Goal: Transaction & Acquisition: Purchase product/service

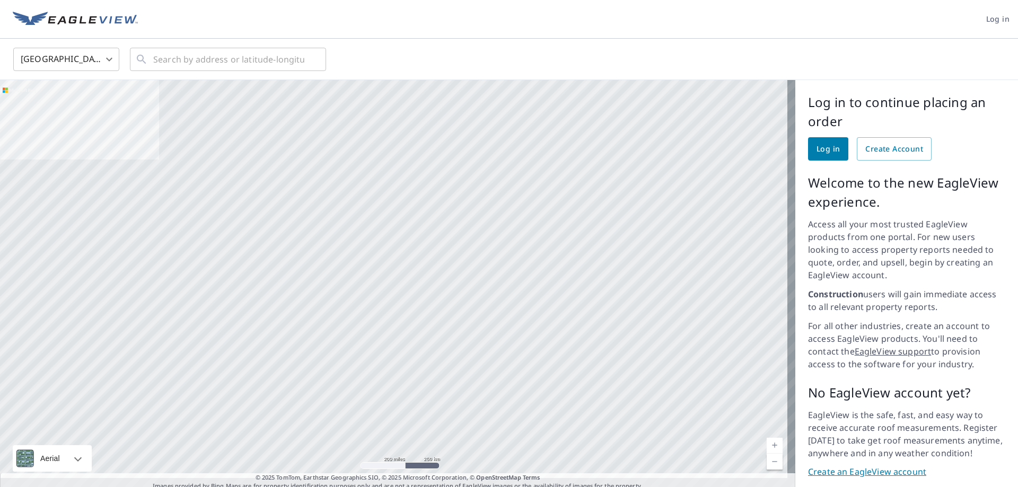
click at [818, 149] on span "Log in" at bounding box center [828, 149] width 23 height 13
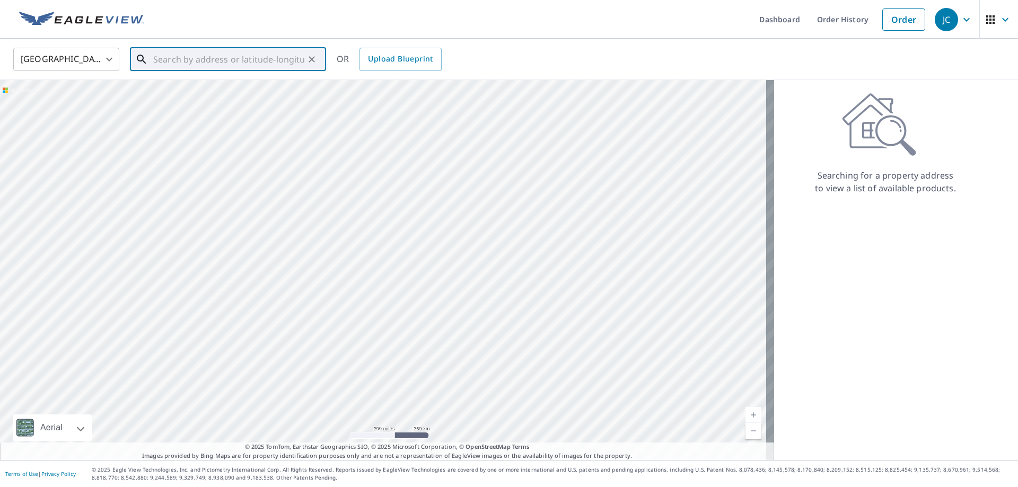
click at [226, 60] on input "text" at bounding box center [228, 60] width 151 height 30
paste input "6418 Woodburn Ave"
click at [200, 93] on span "6418 Woodburn Ave" at bounding box center [234, 90] width 167 height 13
type input "6418 Woodburn Ave Elkridge, MD 21075"
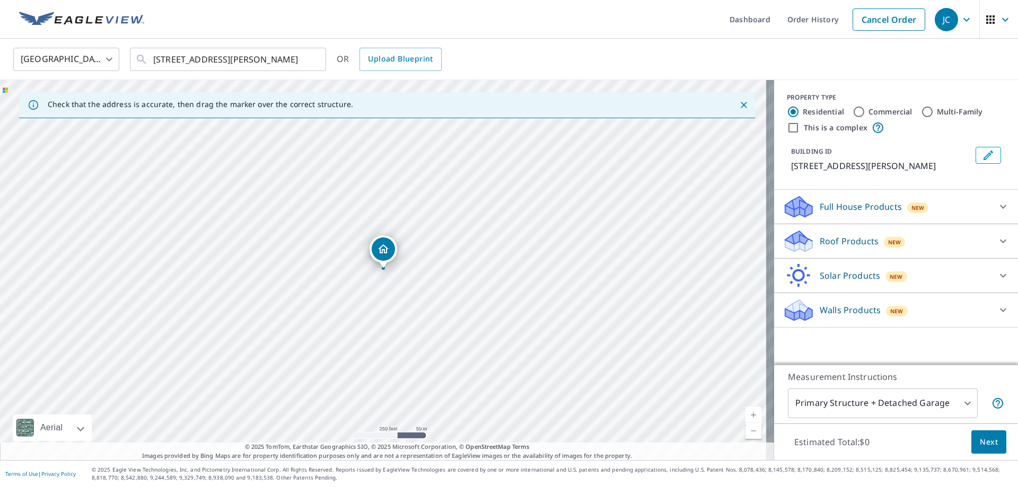
click at [789, 240] on icon at bounding box center [796, 237] width 23 height 13
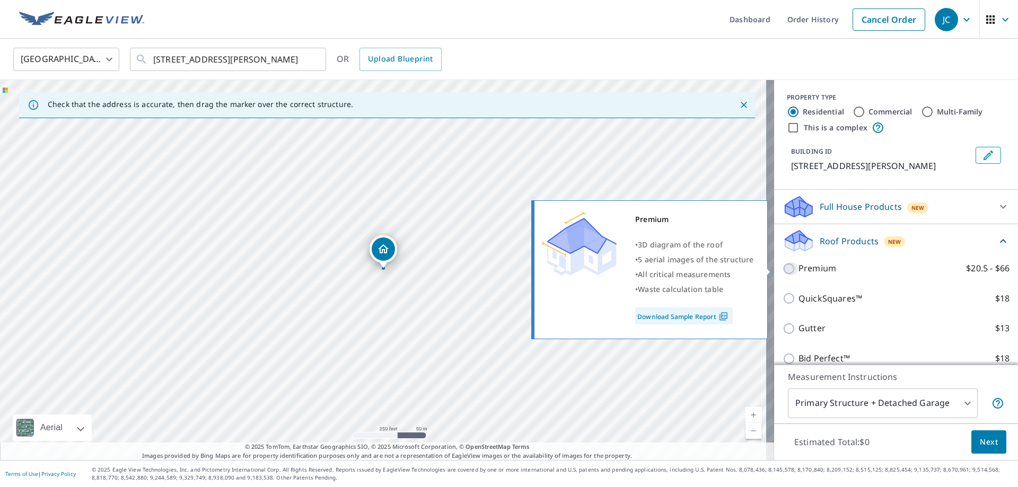
click at [783, 266] on input "Premium $20.5 - $66" at bounding box center [791, 269] width 16 height 13
checkbox input "true"
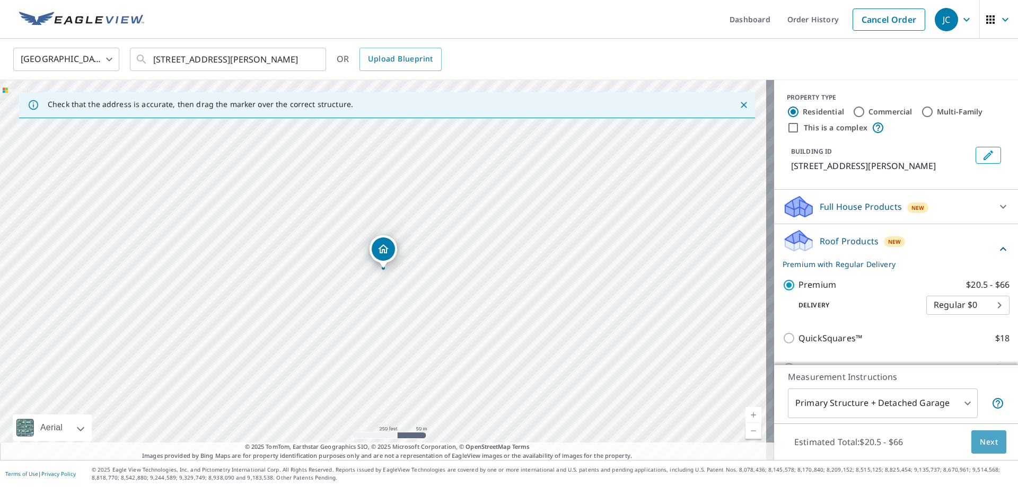
click at [980, 441] on span "Next" at bounding box center [989, 442] width 18 height 13
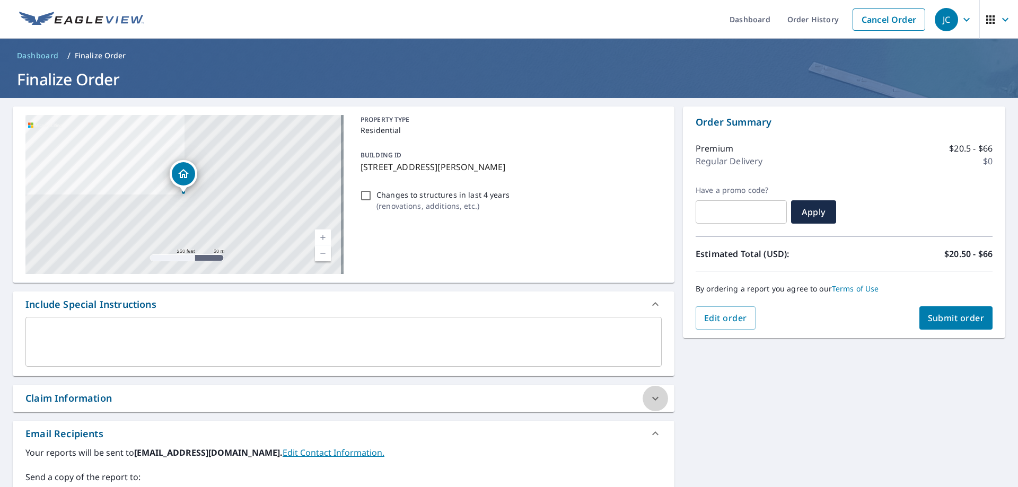
click at [649, 395] on icon at bounding box center [655, 398] width 13 height 13
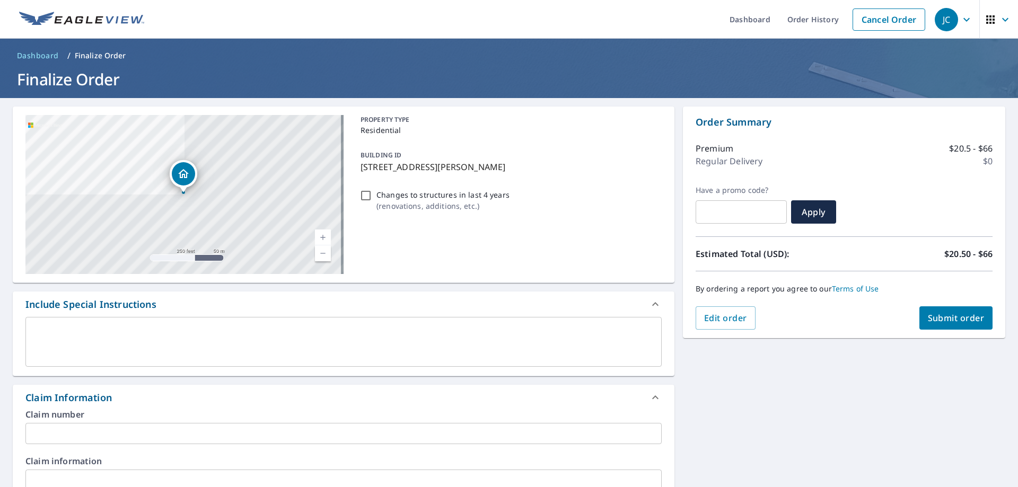
click at [72, 435] on input "text" at bounding box center [343, 433] width 636 height 21
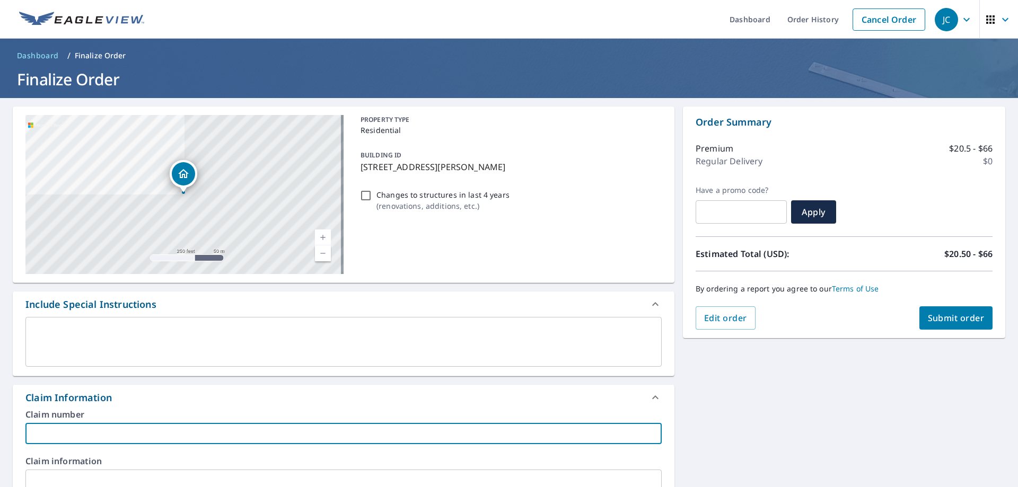
type input "Peak"
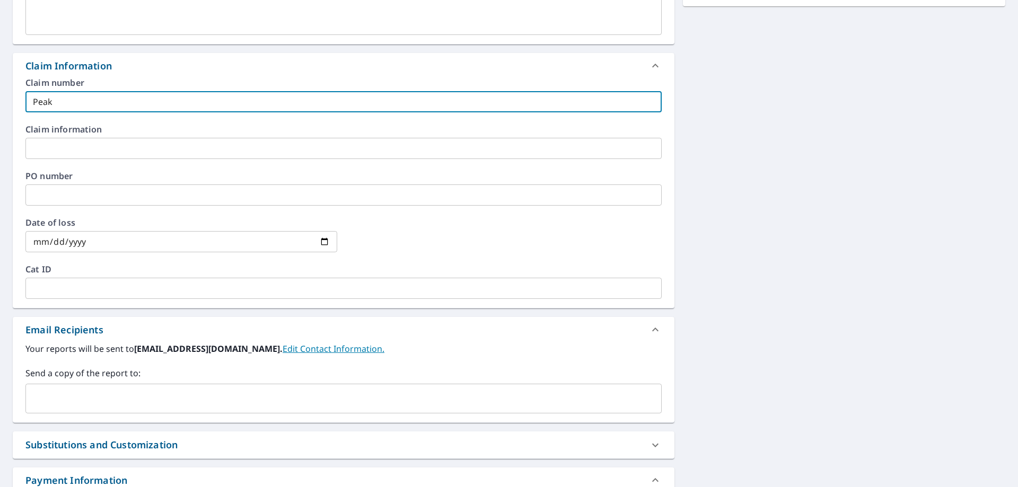
scroll to position [371, 0]
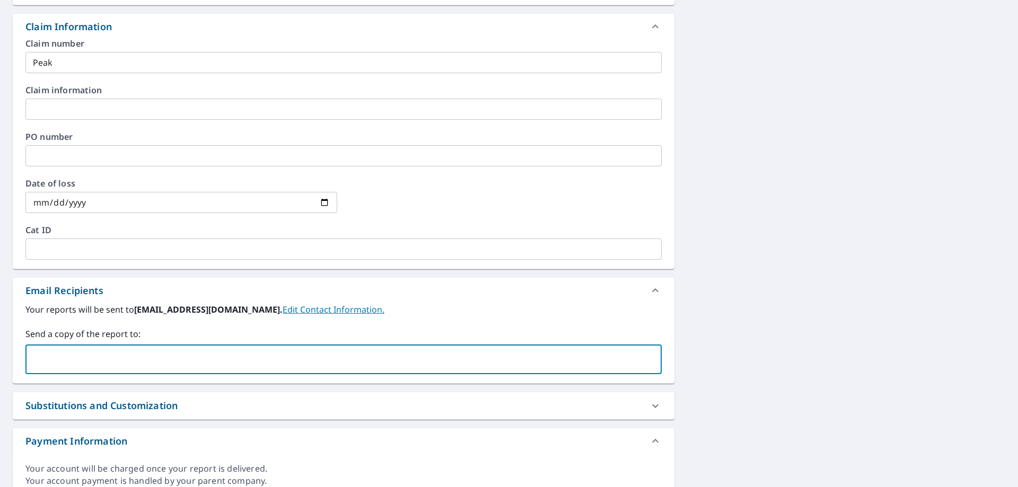
click at [86, 361] on input "text" at bounding box center [335, 359] width 611 height 20
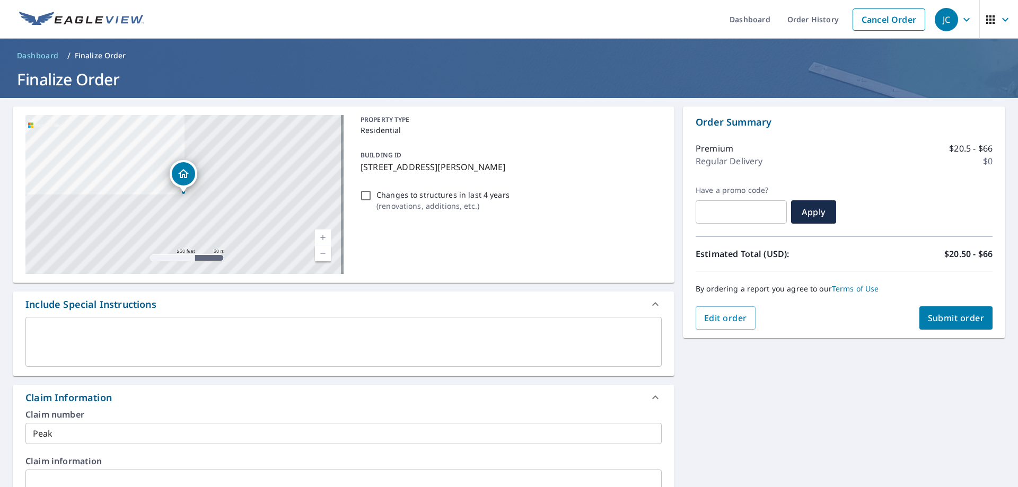
type input "shaw.cook@abcsupply.com"
click at [920, 317] on button "Submit order" at bounding box center [957, 318] width 74 height 23
